Goal: Task Accomplishment & Management: Manage account settings

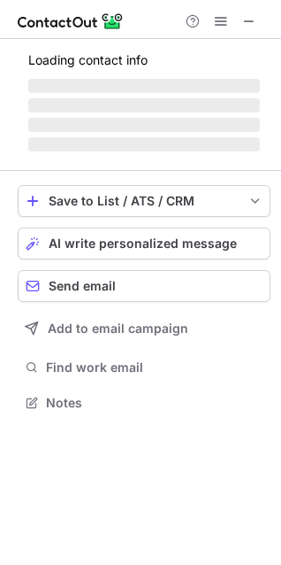
scroll to position [390, 281]
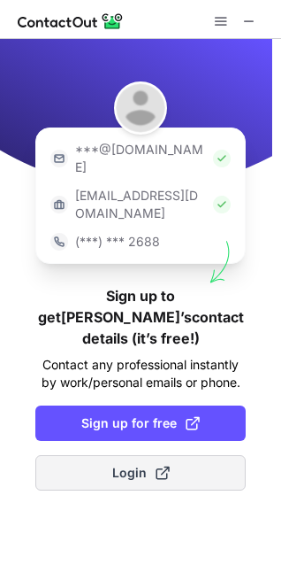
click at [134, 464] on span "Login" at bounding box center [141, 473] width 58 height 18
